Goal: Information Seeking & Learning: Learn about a topic

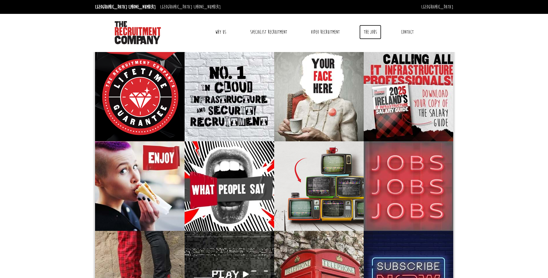
click at [373, 33] on link "The Jobs" at bounding box center [371, 32] width 22 height 14
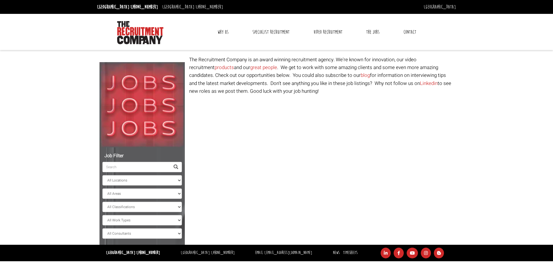
select select "Ireland"
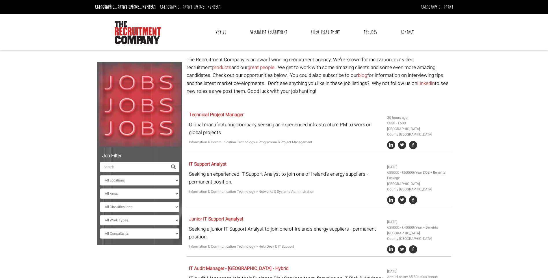
click at [71, 226] on body "Dublin: +353 1 697 2548 Sydney: +61 2 8346 6700 Dublin Sydney Dublin Toggle nav…" at bounding box center [274, 266] width 548 height 532
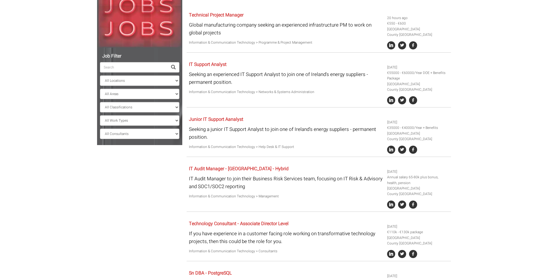
scroll to position [116, 0]
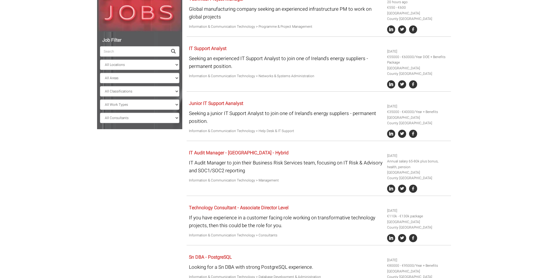
drag, startPoint x: 236, startPoint y: 153, endPoint x: 188, endPoint y: 166, distance: 50.3
click at [178, 172] on div "Job Filter All Locations Sydney Melbourne Ireland Sydney CBD Parramatta Circula…" at bounding box center [274, 170] width 363 height 460
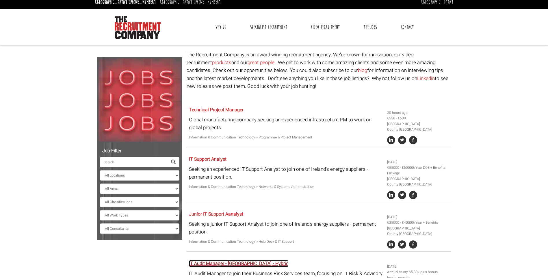
scroll to position [0, 0]
